Goal: Task Accomplishment & Management: Manage account settings

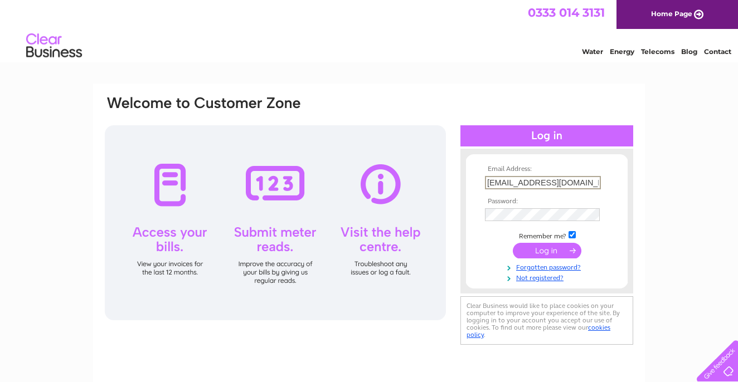
type input "ahahsankabir@yahoo.co.uk"
click at [554, 248] on input "submit" at bounding box center [547, 251] width 69 height 16
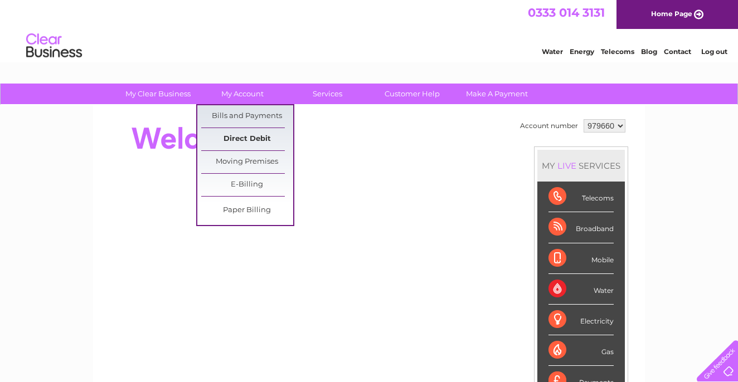
click at [256, 142] on link "Direct Debit" at bounding box center [247, 139] width 92 height 22
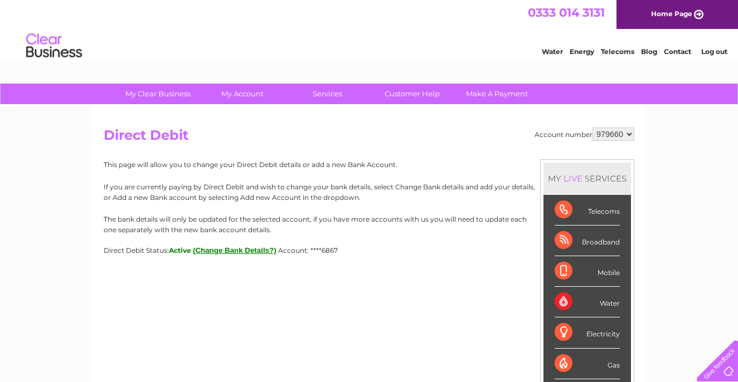
click at [441, 148] on div "Account number 979660 Direct Debit MY LIVE SERVICES Telecoms Broadband Mobile W…" at bounding box center [369, 192] width 530 height 128
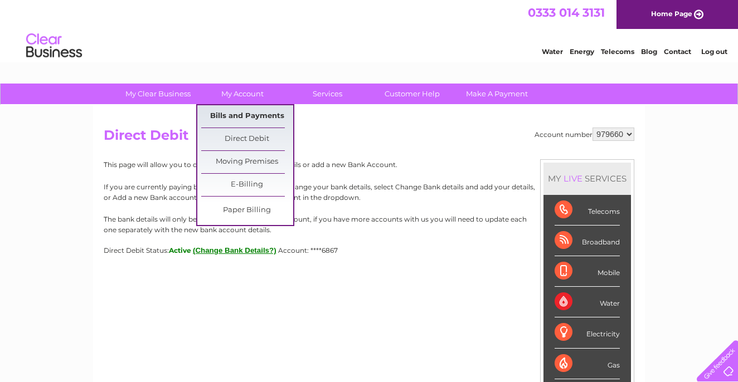
click at [242, 120] on link "Bills and Payments" at bounding box center [247, 116] width 92 height 22
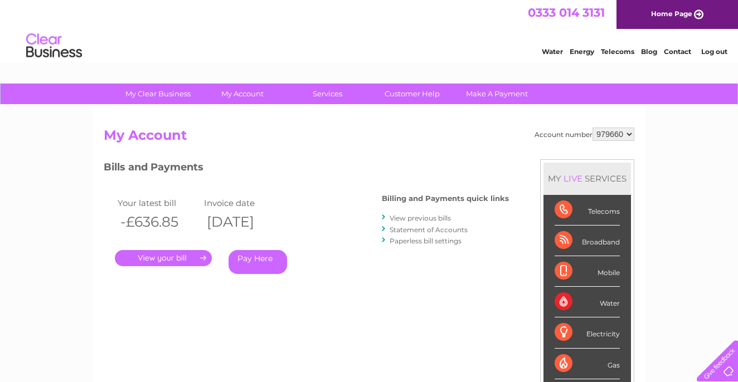
click at [437, 217] on link "View previous bills" at bounding box center [419, 218] width 61 height 8
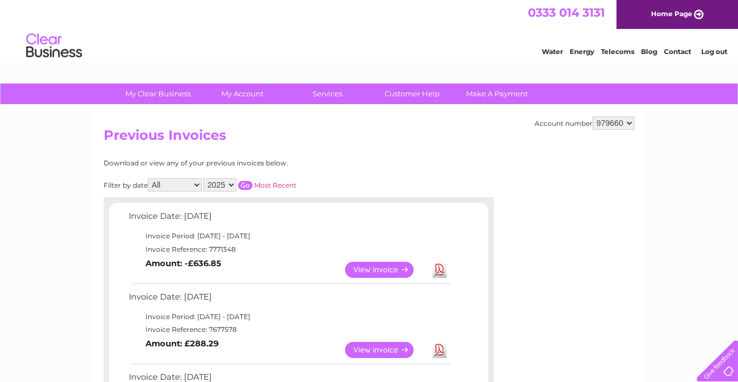
click at [377, 267] on link "View" at bounding box center [386, 270] width 82 height 16
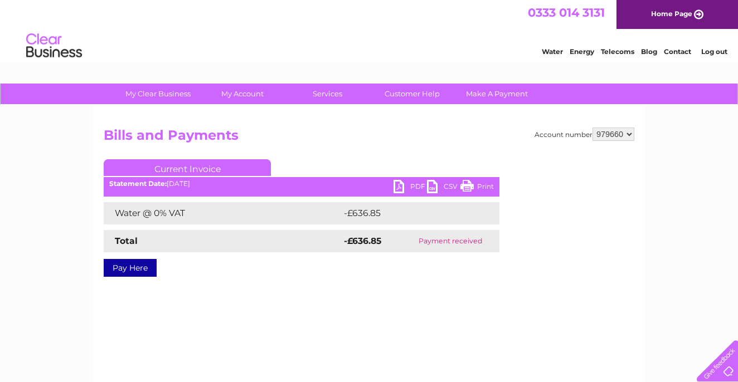
click at [407, 186] on link "PDF" at bounding box center [409, 188] width 33 height 16
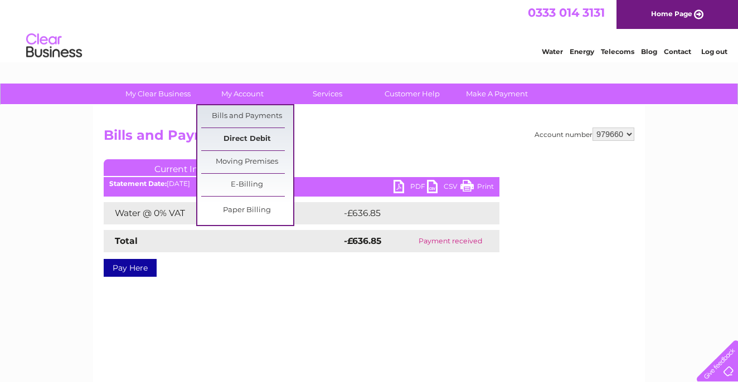
click at [259, 135] on link "Direct Debit" at bounding box center [247, 139] width 92 height 22
click at [247, 137] on link "Direct Debit" at bounding box center [247, 139] width 92 height 22
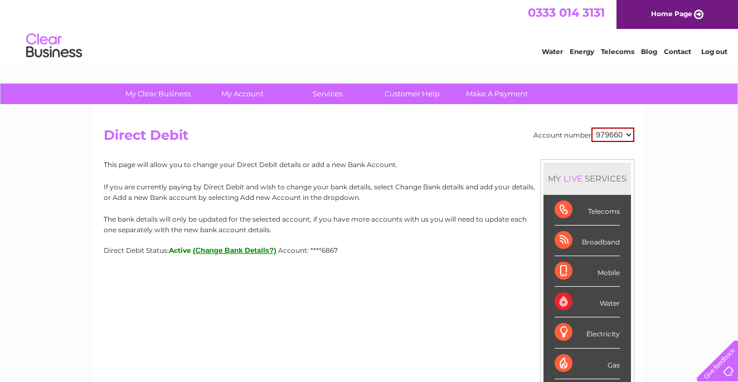
click at [223, 250] on button "(Change Bank Details?)" at bounding box center [235, 250] width 84 height 8
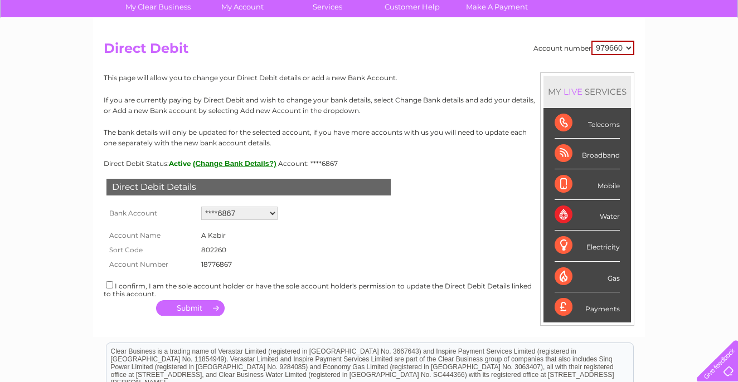
scroll to position [104, 0]
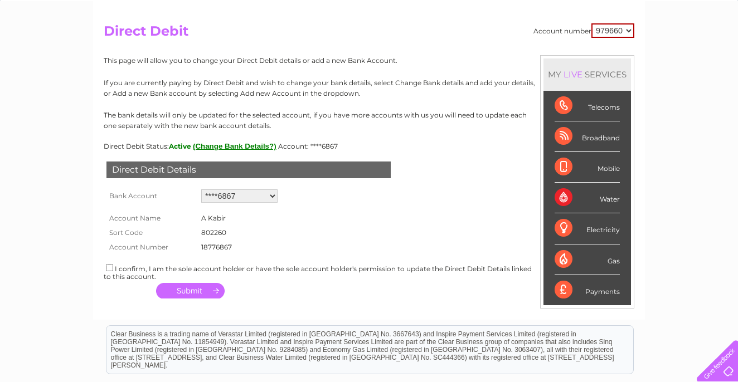
click at [108, 264] on input "checkbox" at bounding box center [109, 267] width 7 height 7
checkbox input "true"
click at [203, 285] on button "button" at bounding box center [190, 291] width 69 height 16
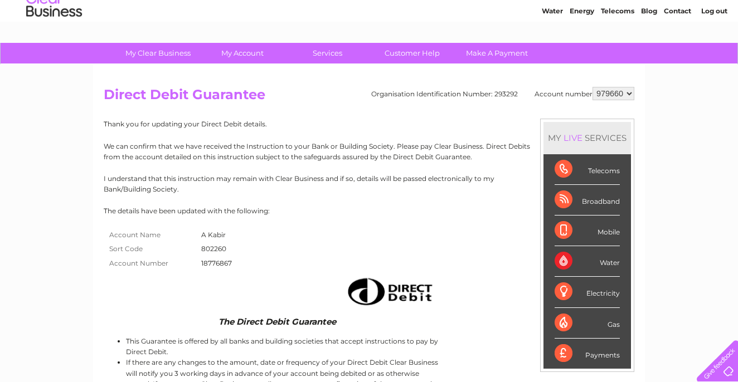
scroll to position [21, 0]
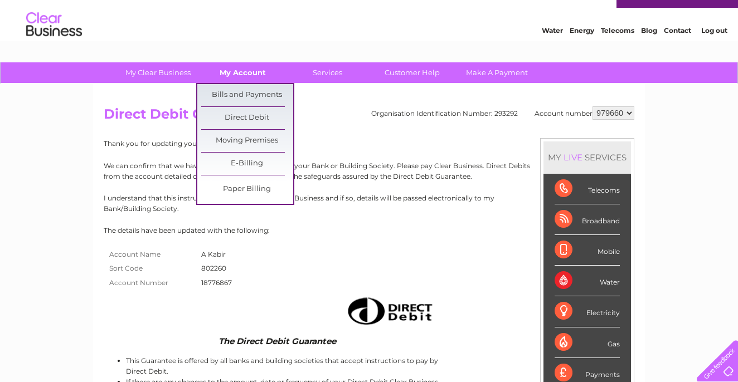
click at [244, 72] on link "My Account" at bounding box center [243, 72] width 92 height 21
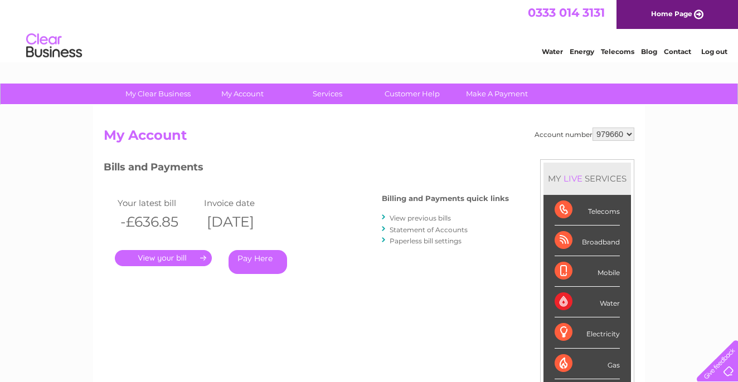
click at [713, 51] on link "Log out" at bounding box center [714, 51] width 26 height 8
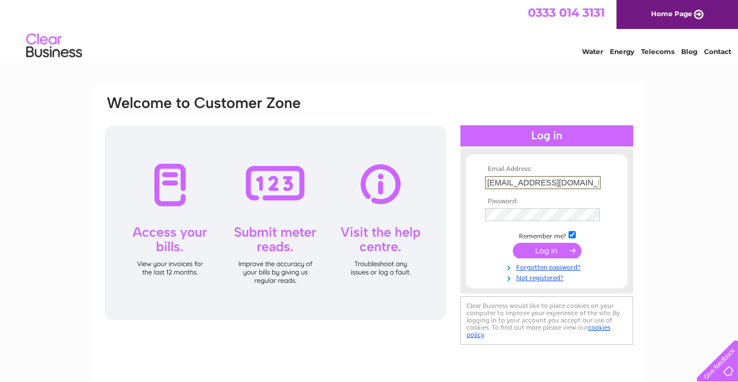
type input "[EMAIL_ADDRESS][DOMAIN_NAME]"
click at [565, 252] on input "submit" at bounding box center [547, 251] width 69 height 16
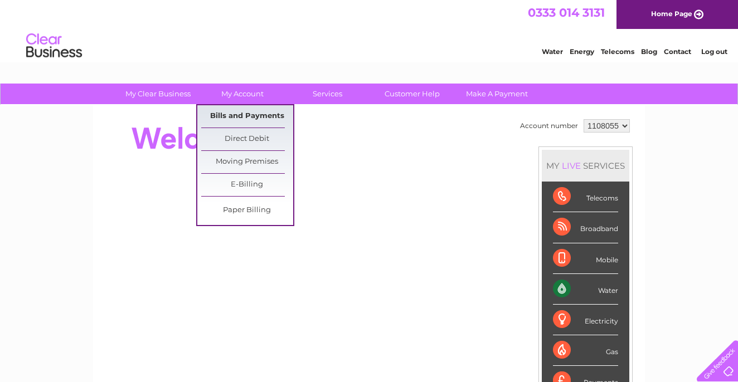
click at [259, 121] on link "Bills and Payments" at bounding box center [247, 116] width 92 height 22
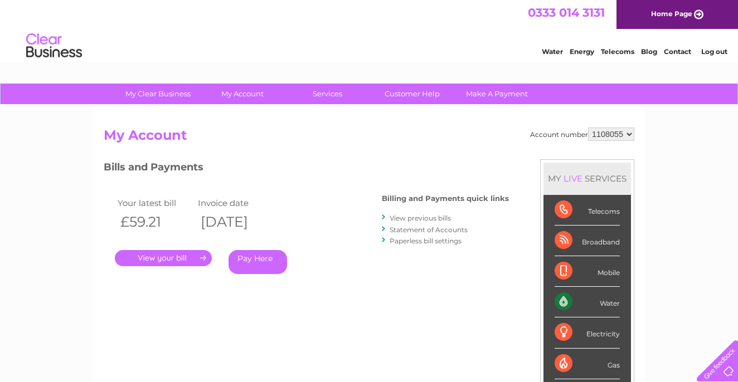
click at [201, 256] on link "." at bounding box center [163, 258] width 97 height 16
click at [168, 257] on link "." at bounding box center [163, 258] width 97 height 16
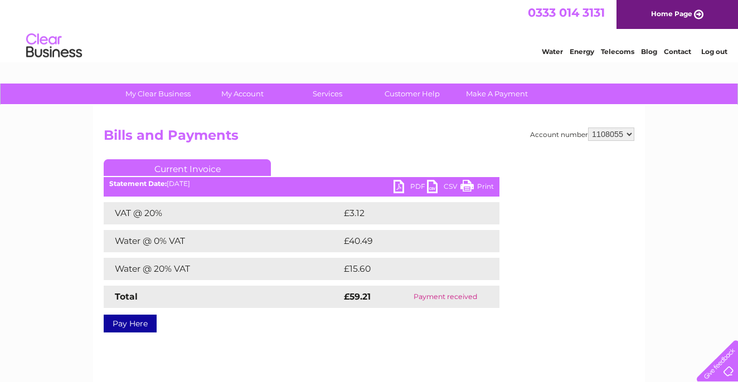
click at [408, 190] on link "PDF" at bounding box center [409, 188] width 33 height 16
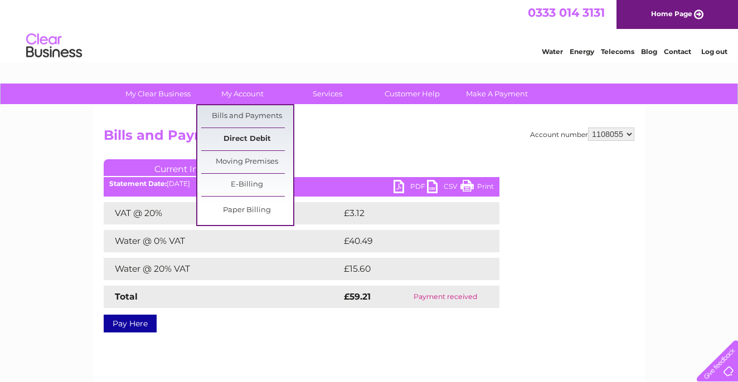
click at [254, 145] on link "Direct Debit" at bounding box center [247, 139] width 92 height 22
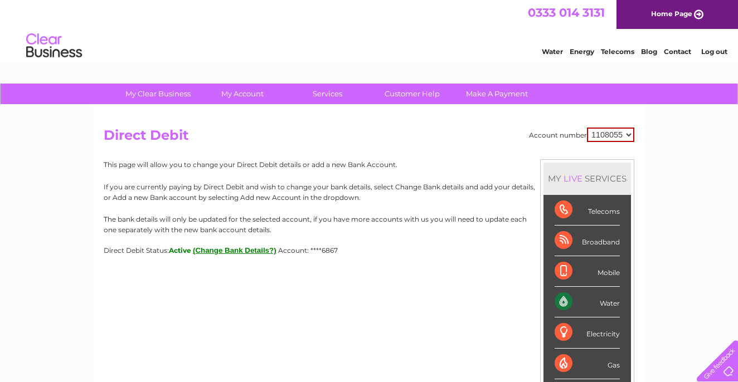
click at [680, 168] on div "My Clear Business Login Details My Details My Preferences Link Account My Accou…" at bounding box center [369, 349] width 738 height 531
click at [718, 52] on link "Log out" at bounding box center [714, 51] width 26 height 8
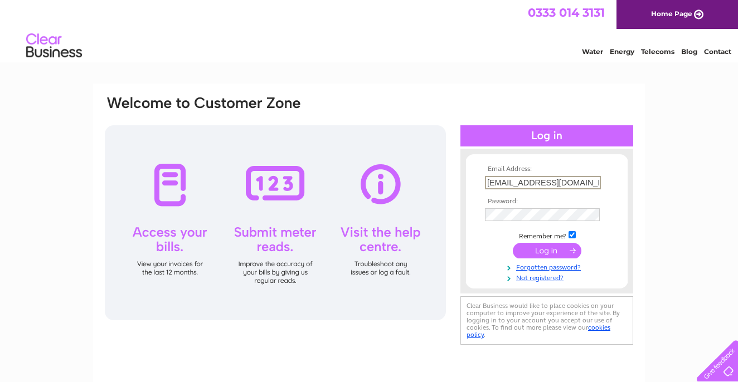
type input "Ahahsankabir@yahoo.co.uk"
click at [540, 247] on input "submit" at bounding box center [547, 251] width 69 height 16
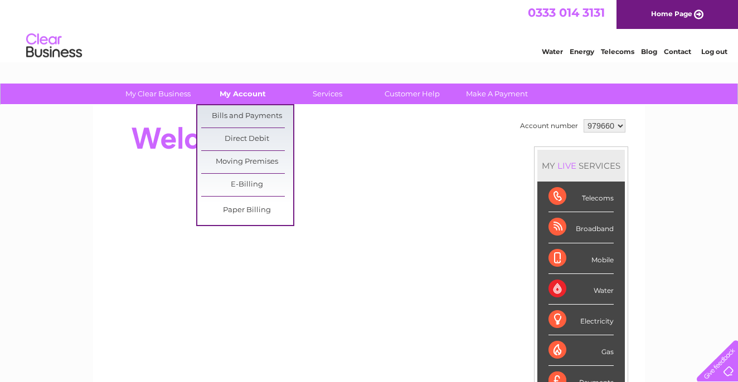
click at [261, 94] on link "My Account" at bounding box center [243, 94] width 92 height 21
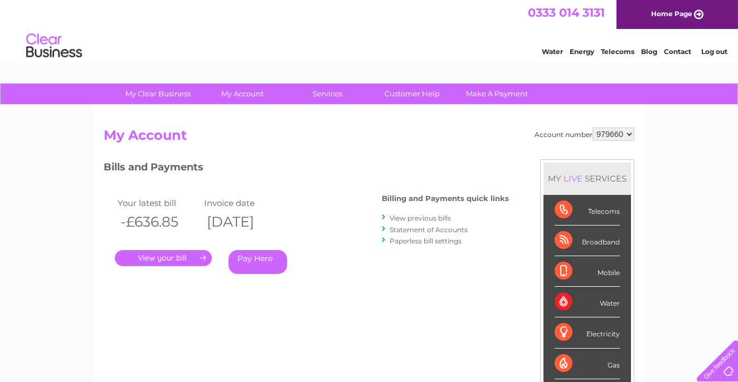
click at [709, 48] on link "Log out" at bounding box center [714, 51] width 26 height 8
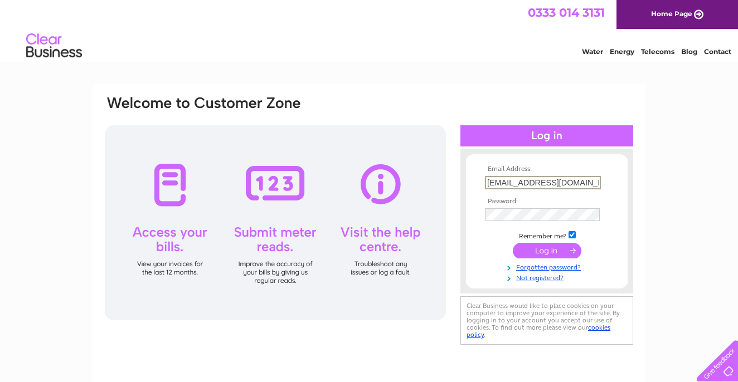
type input "[EMAIL_ADDRESS][DOMAIN_NAME]"
click at [546, 252] on input "submit" at bounding box center [547, 251] width 69 height 16
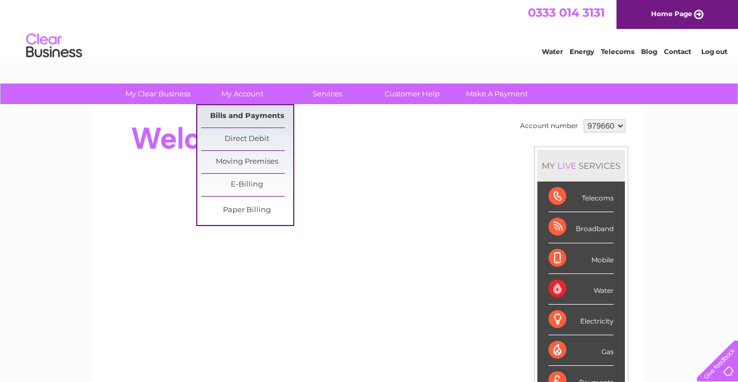
click at [246, 117] on link "Bills and Payments" at bounding box center [247, 116] width 92 height 22
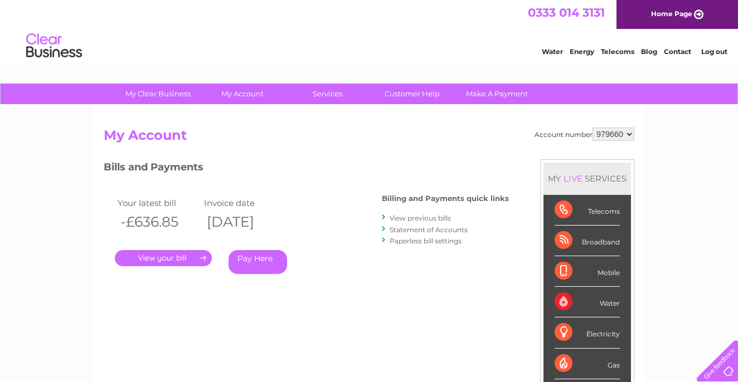
click at [183, 255] on link "." at bounding box center [163, 258] width 97 height 16
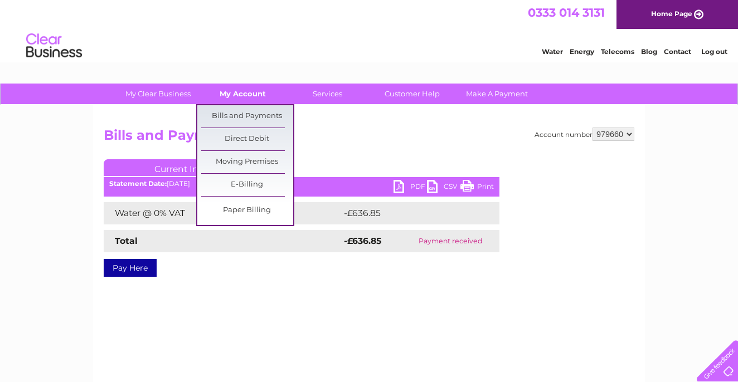
click at [255, 93] on link "My Account" at bounding box center [243, 94] width 92 height 21
